Goal: Navigation & Orientation: Find specific page/section

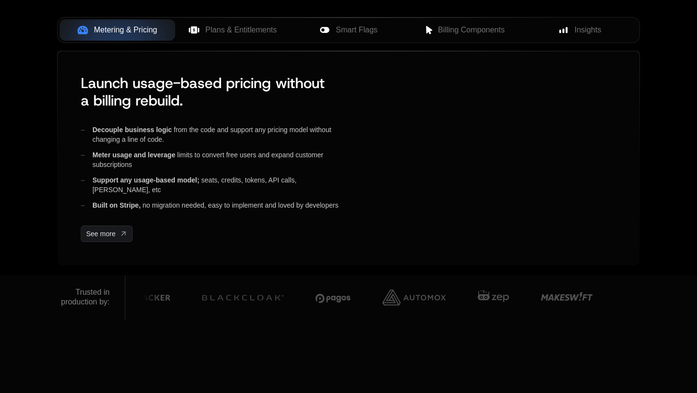
scroll to position [468, 0]
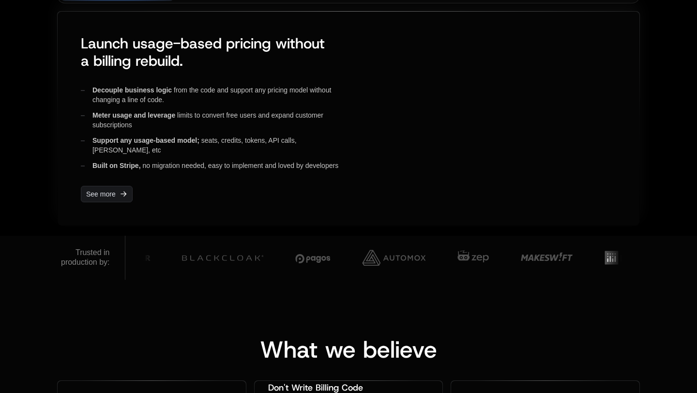
click at [228, 12] on div at bounding box center [348, 11] width 583 height 0
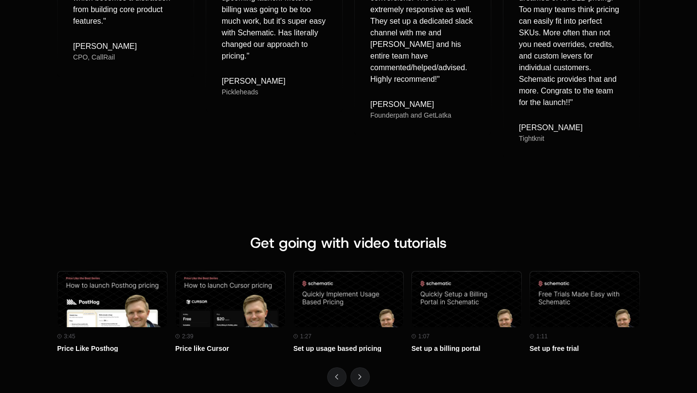
scroll to position [4165, 0]
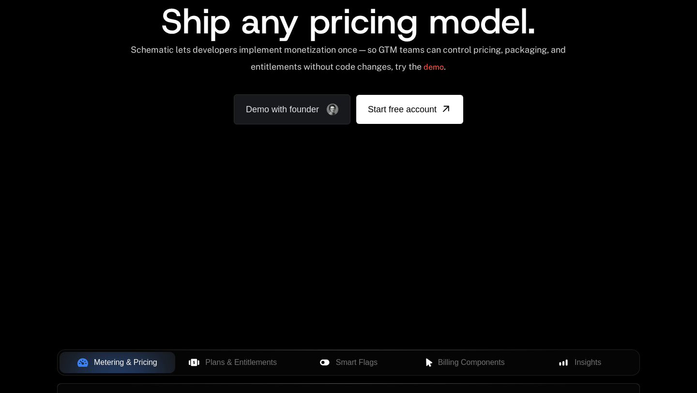
scroll to position [0, 0]
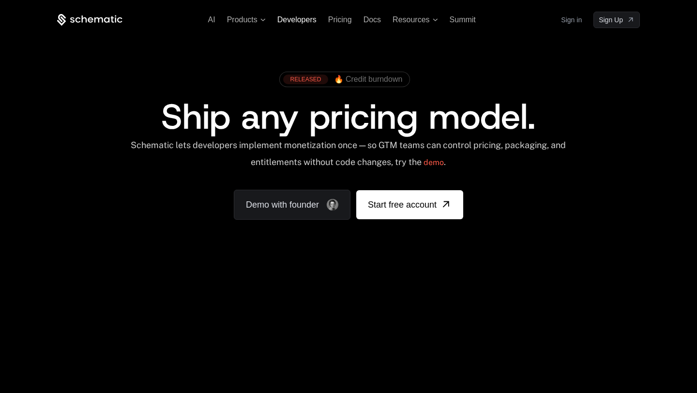
click at [289, 17] on span "Developers" at bounding box center [296, 19] width 39 height 8
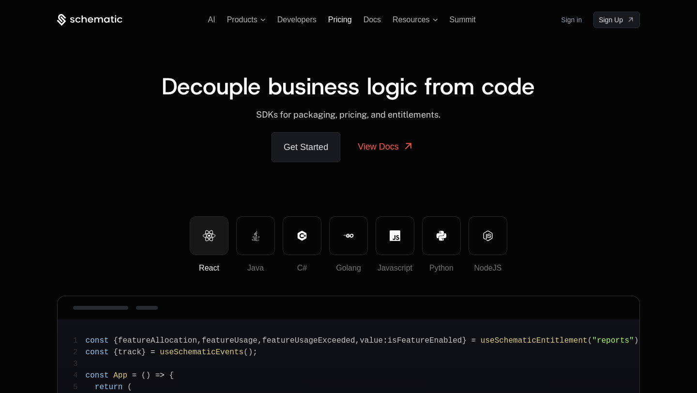
click at [340, 20] on span "Pricing" at bounding box center [340, 19] width 24 height 8
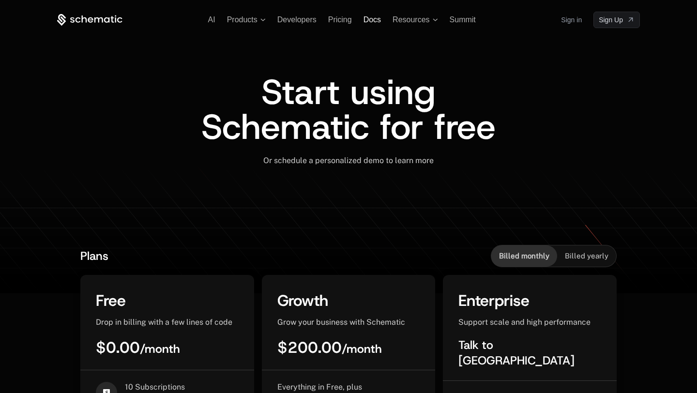
click at [373, 20] on span "Docs" at bounding box center [372, 19] width 17 height 8
click at [461, 21] on span "Summit" at bounding box center [463, 19] width 26 height 8
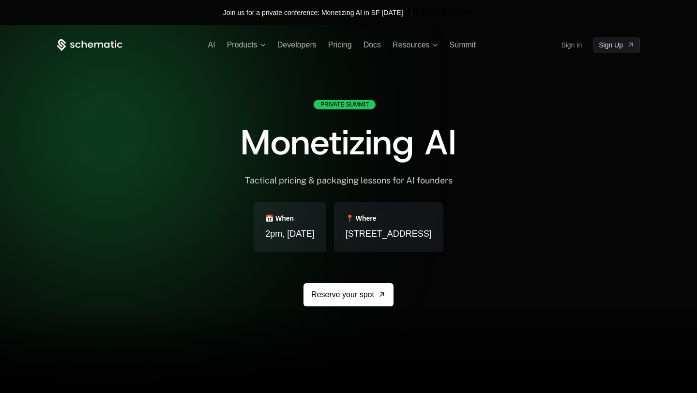
click at [105, 43] on icon at bounding box center [106, 44] width 5 height 5
